Goal: Task Accomplishment & Management: Use online tool/utility

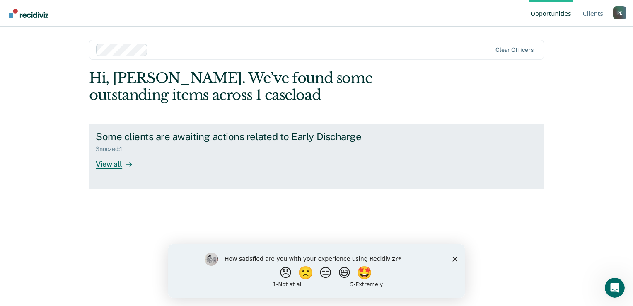
click at [118, 166] on div "View all" at bounding box center [119, 160] width 46 height 16
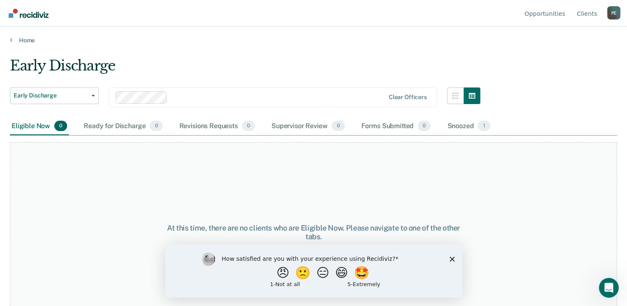
click at [450, 259] on polygon "Close survey" at bounding box center [451, 258] width 5 height 5
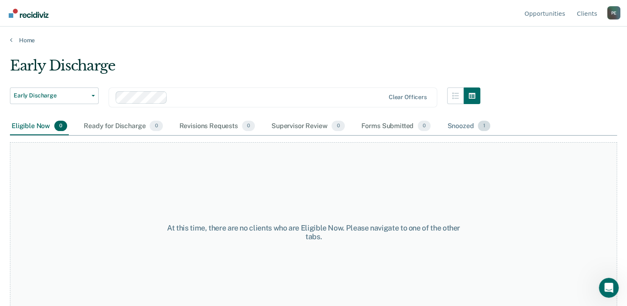
click at [458, 125] on div "Snoozed 1" at bounding box center [468, 126] width 46 height 18
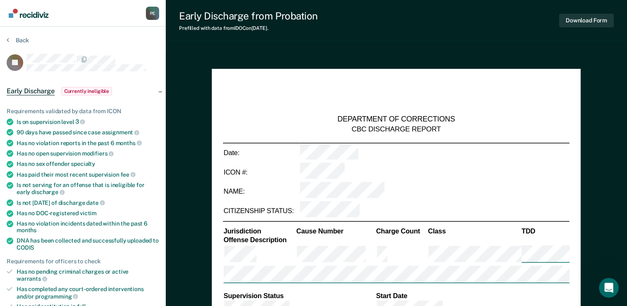
type textarea "x"
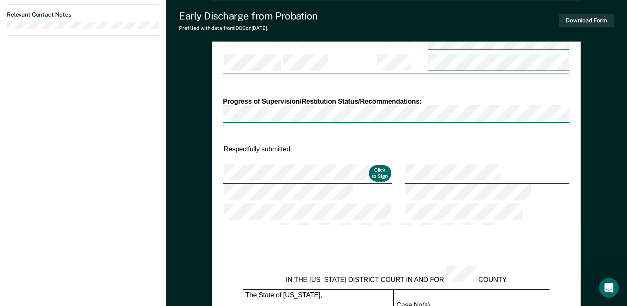
scroll to position [487, 0]
